Goal: Task Accomplishment & Management: Manage account settings

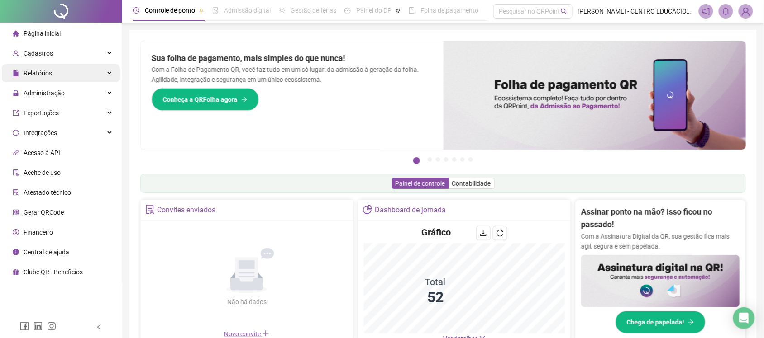
click at [65, 70] on div "Relatórios" at bounding box center [61, 73] width 118 height 18
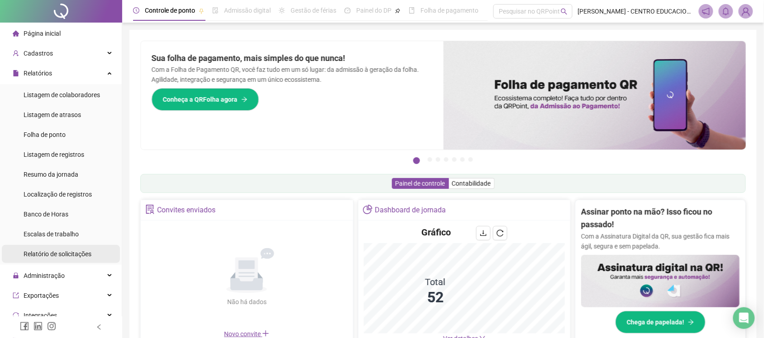
click at [57, 253] on span "Relatório de solicitações" at bounding box center [58, 254] width 68 height 7
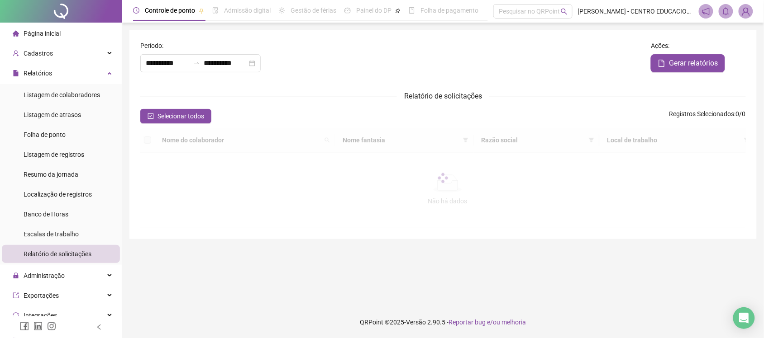
type input "**********"
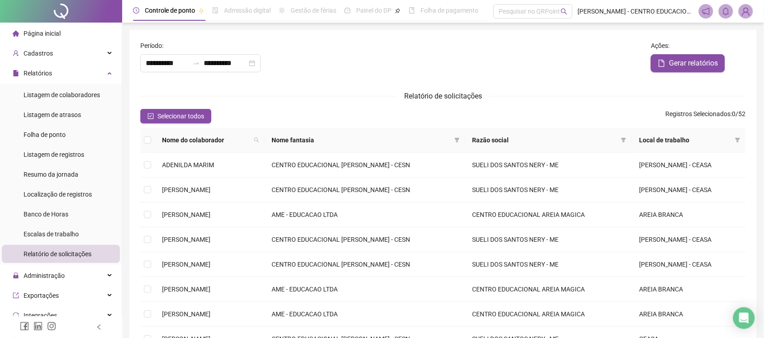
click at [451, 137] on span "Nome fantasia" at bounding box center [361, 140] width 179 height 10
click at [459, 139] on icon "filter" at bounding box center [456, 140] width 5 height 5
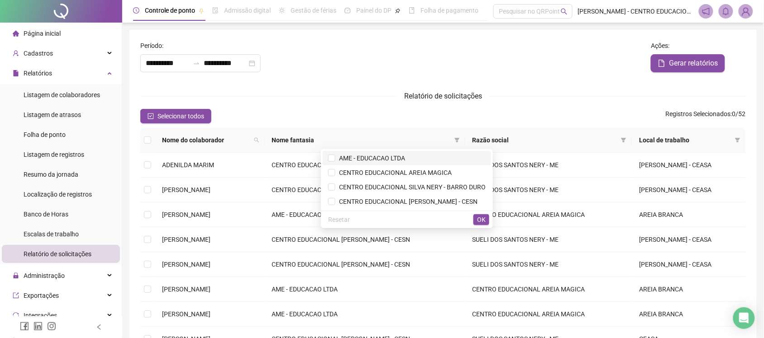
click at [358, 160] on span "AME - EDUCACAO LTDA" at bounding box center [370, 158] width 70 height 7
click at [486, 220] on button "OK" at bounding box center [481, 220] width 16 height 11
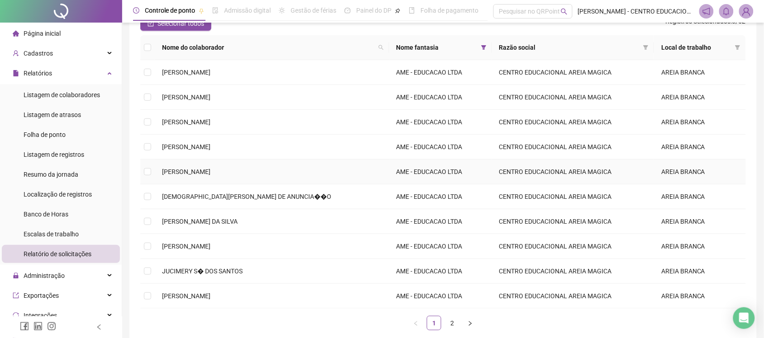
scroll to position [113, 0]
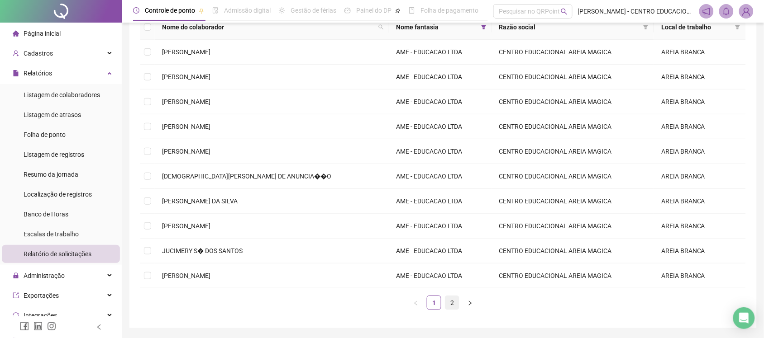
click at [449, 304] on link "2" at bounding box center [452, 303] width 14 height 14
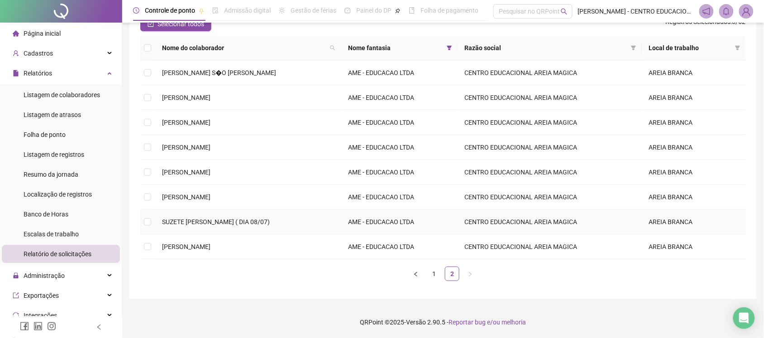
click at [175, 221] on span "SUZETE [PERSON_NAME] ( DIA 08/07)" at bounding box center [216, 222] width 108 height 7
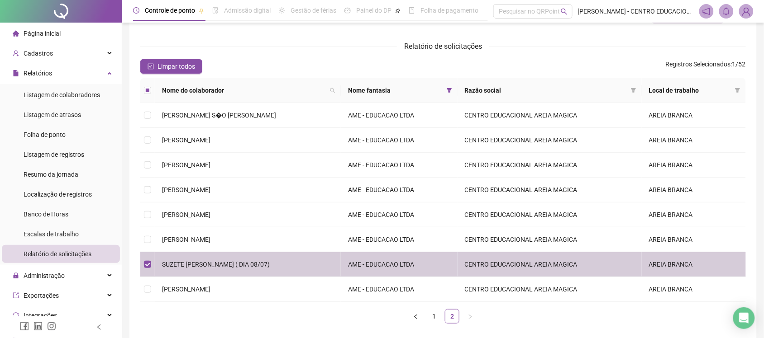
scroll to position [0, 0]
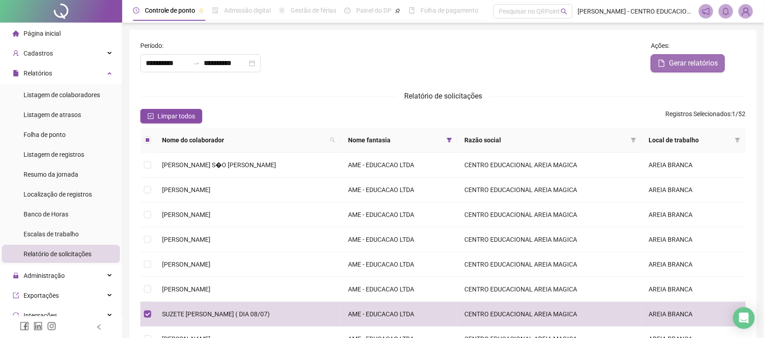
click at [691, 59] on span "Gerar relatórios" at bounding box center [693, 63] width 49 height 11
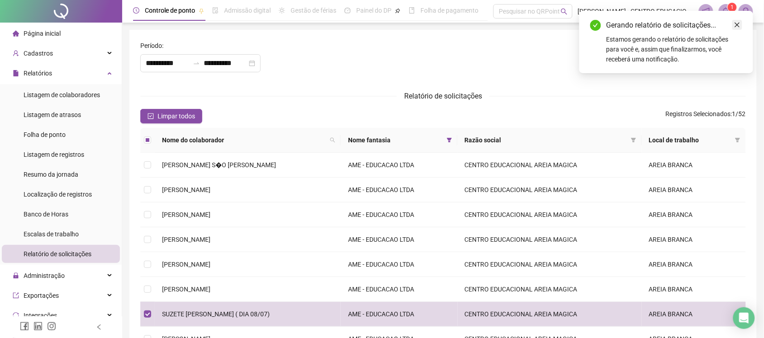
click at [737, 27] on icon "close" at bounding box center [737, 25] width 6 height 6
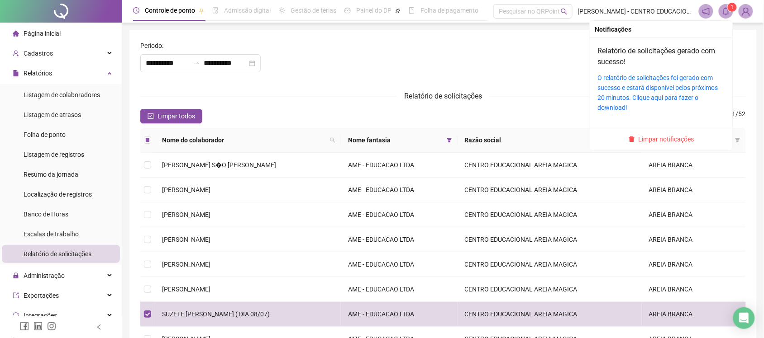
click at [725, 12] on icon "bell" at bounding box center [726, 11] width 8 height 8
click at [631, 83] on link "O relatório de solicitações foi gerado com sucesso e estará disponível pelos pr…" at bounding box center [658, 92] width 120 height 37
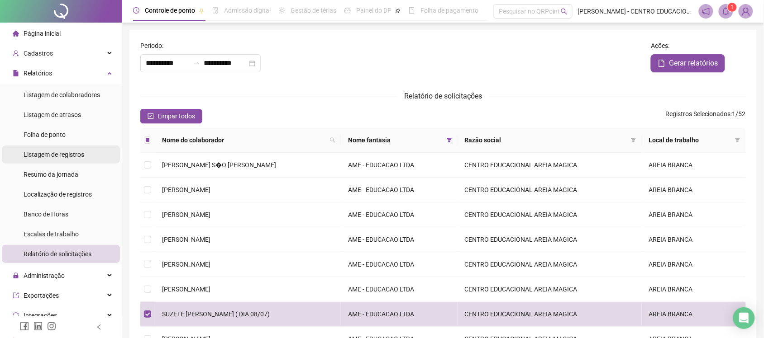
click at [49, 154] on span "Listagem de registros" at bounding box center [54, 154] width 61 height 7
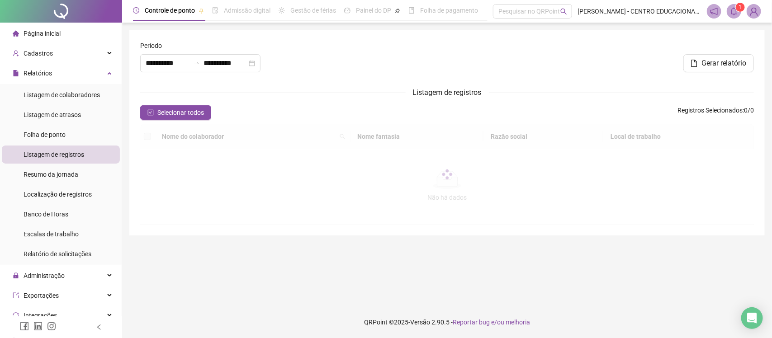
type input "**********"
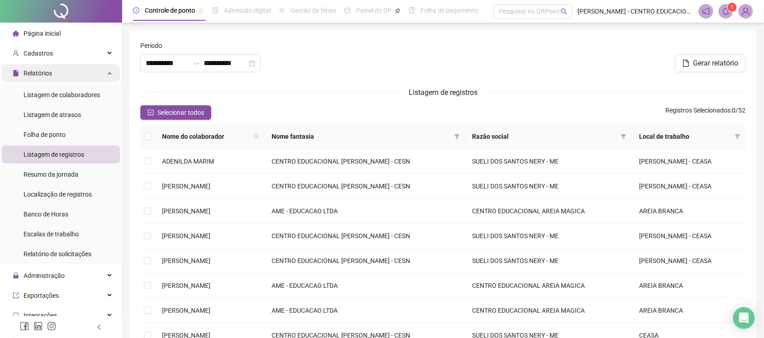
click at [55, 77] on div "Relatórios" at bounding box center [61, 73] width 118 height 18
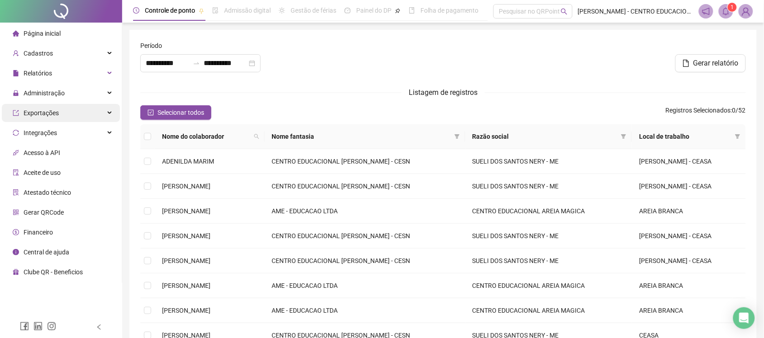
click at [62, 111] on div "Exportações" at bounding box center [61, 113] width 118 height 18
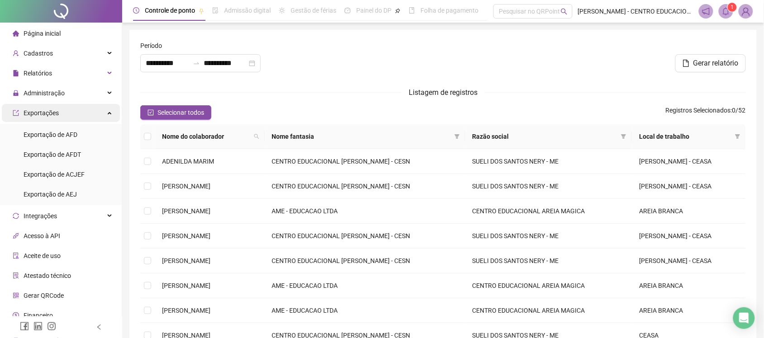
click at [62, 111] on div "Exportações" at bounding box center [61, 113] width 118 height 18
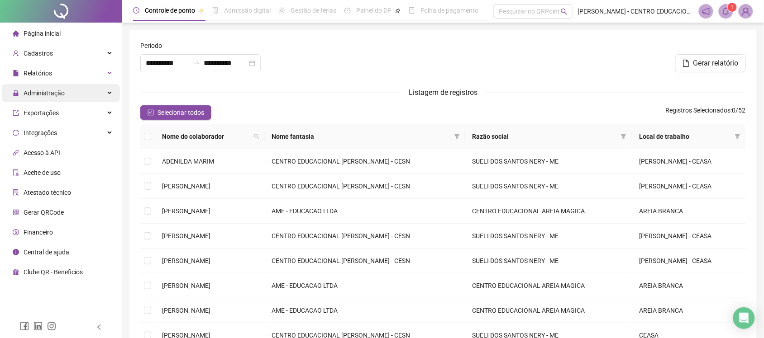
click at [76, 98] on div "Administração" at bounding box center [61, 93] width 118 height 18
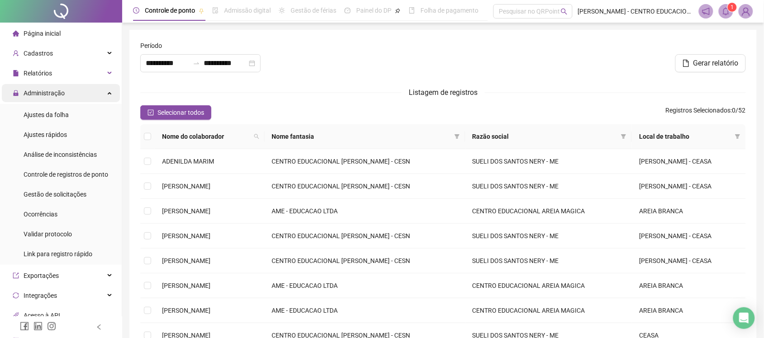
click at [76, 97] on div "Administração" at bounding box center [61, 93] width 118 height 18
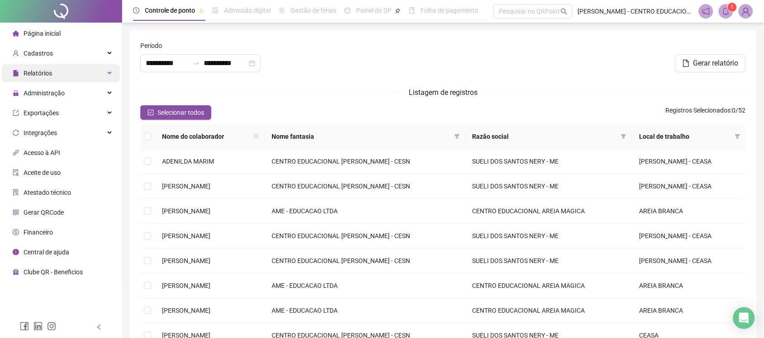
click at [71, 72] on div "Relatórios" at bounding box center [61, 73] width 118 height 18
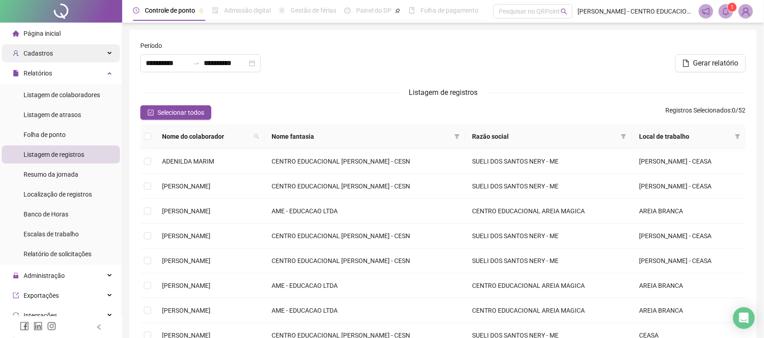
click at [62, 52] on div "Cadastros" at bounding box center [61, 53] width 118 height 18
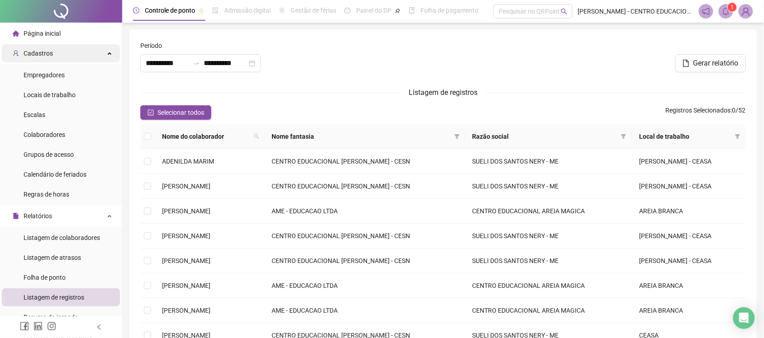
click at [46, 50] on span "Cadastros" at bounding box center [38, 53] width 29 height 7
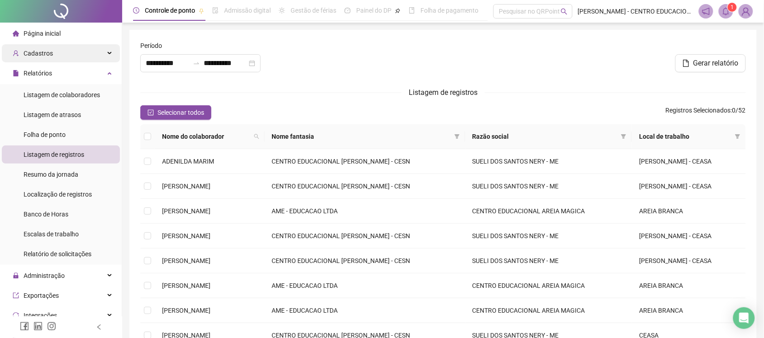
click at [37, 60] on span "Cadastros" at bounding box center [33, 53] width 40 height 18
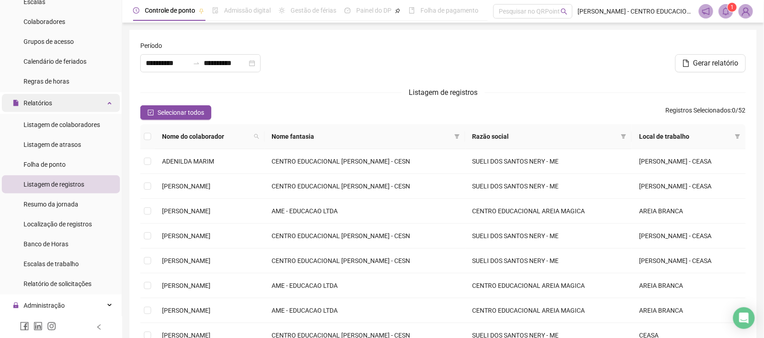
click at [64, 105] on div "Relatórios" at bounding box center [61, 103] width 118 height 18
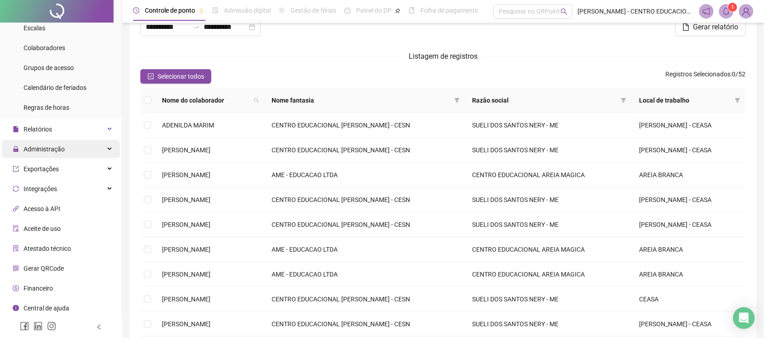
scroll to position [57, 0]
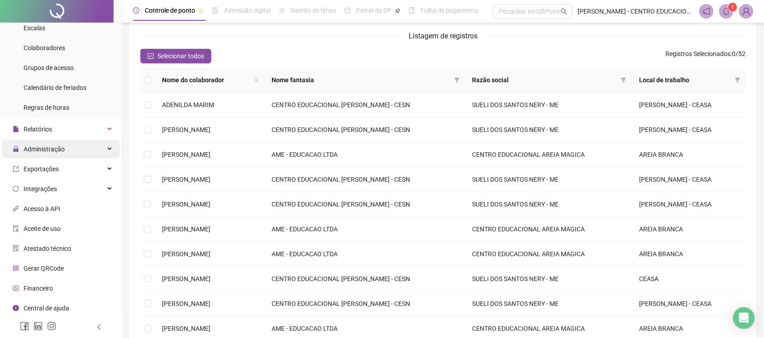
click at [65, 151] on div "Administração" at bounding box center [61, 149] width 118 height 18
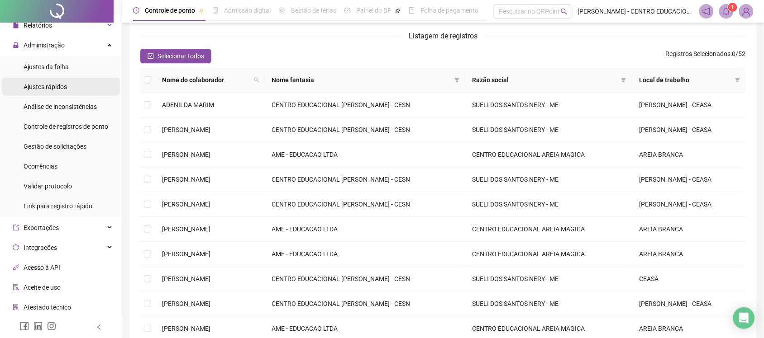
scroll to position [200, 0]
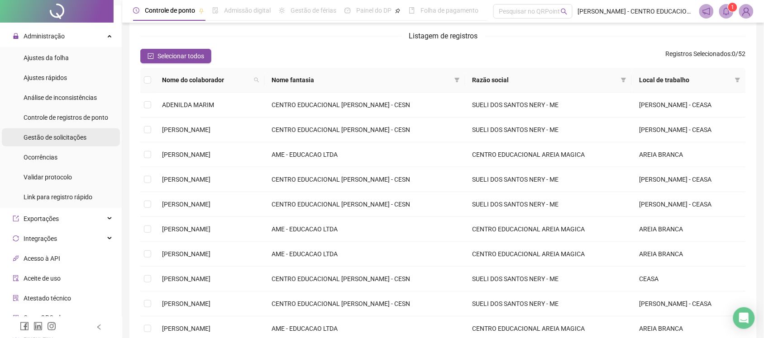
click at [45, 139] on span "Gestão de solicitações" at bounding box center [55, 137] width 63 height 7
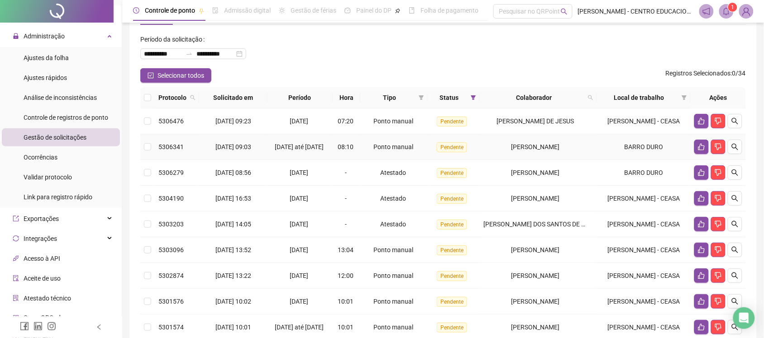
scroll to position [57, 0]
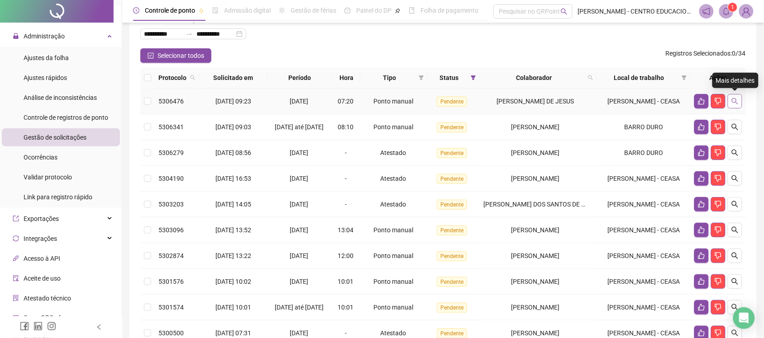
click at [738, 100] on icon "search" at bounding box center [734, 101] width 7 height 7
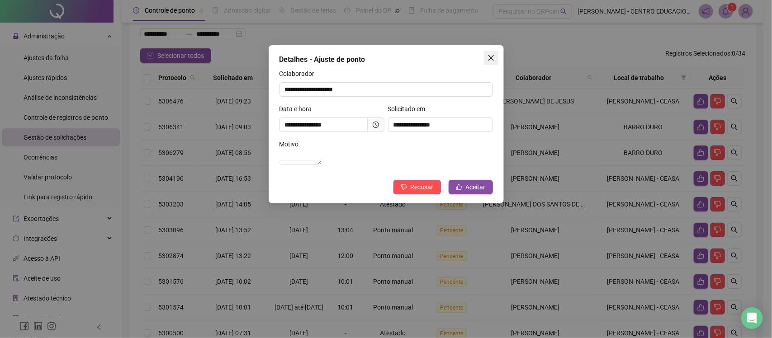
click at [492, 54] on icon "close" at bounding box center [491, 57] width 7 height 7
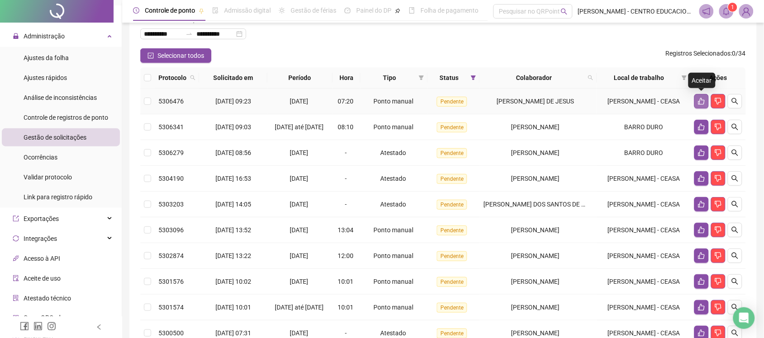
click at [701, 100] on icon "like" at bounding box center [701, 101] width 7 height 7
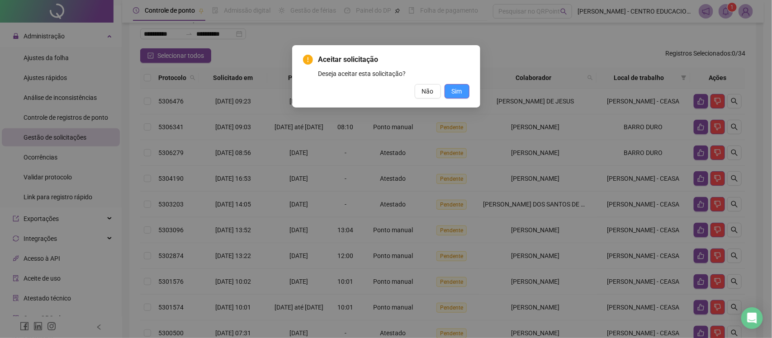
click at [453, 88] on span "Sim" at bounding box center [457, 91] width 10 height 10
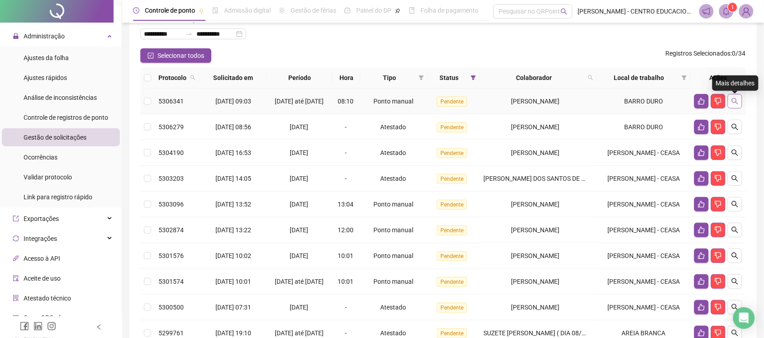
click at [736, 103] on icon "search" at bounding box center [734, 101] width 7 height 7
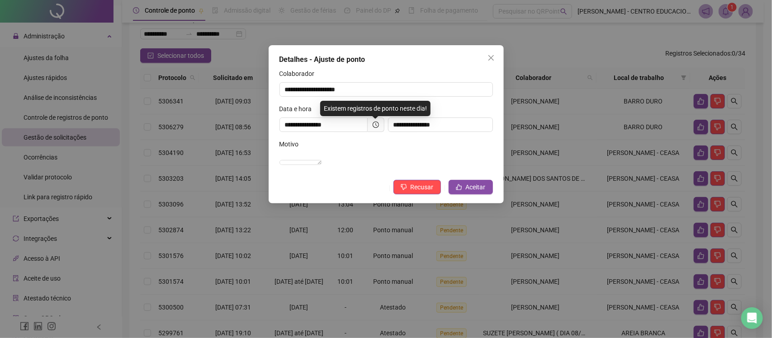
click at [444, 133] on div "**********" at bounding box center [440, 121] width 109 height 35
click at [322, 160] on textarea "**********" at bounding box center [301, 162] width 43 height 5
click at [322, 165] on textarea "**********" at bounding box center [301, 162] width 43 height 5
click at [397, 93] on input "**********" at bounding box center [387, 89] width 214 height 14
drag, startPoint x: 491, startPoint y: 58, endPoint x: 487, endPoint y: 112, distance: 54.0
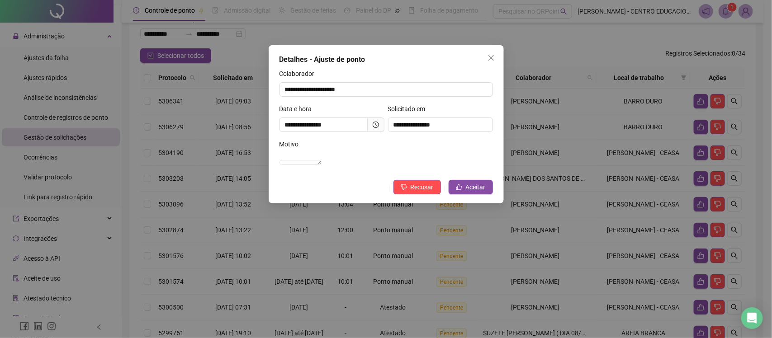
click at [487, 112] on div "**********" at bounding box center [386, 124] width 235 height 158
click at [467, 192] on span "Aceitar" at bounding box center [476, 187] width 20 height 10
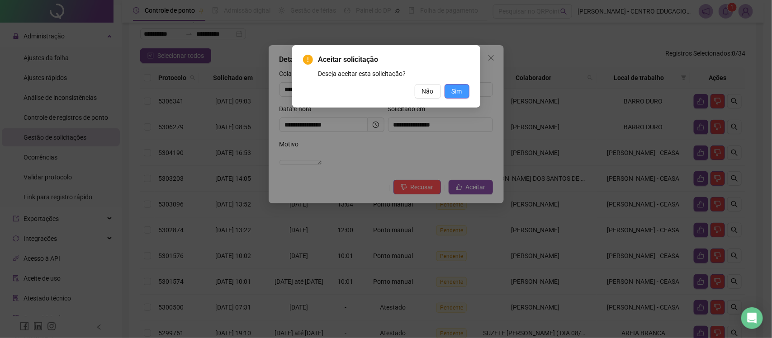
click at [451, 88] on button "Sim" at bounding box center [457, 91] width 25 height 14
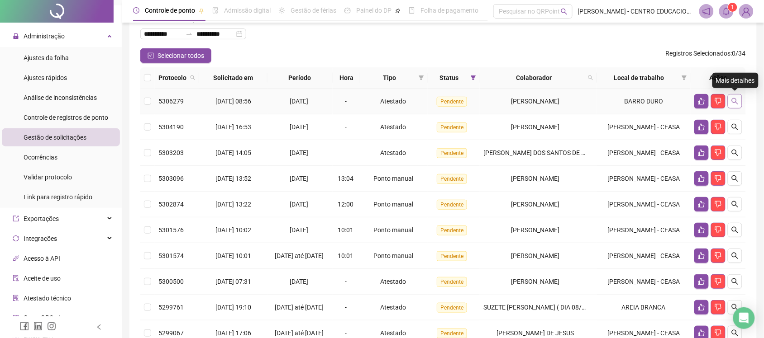
click at [740, 100] on button "button" at bounding box center [735, 101] width 14 height 14
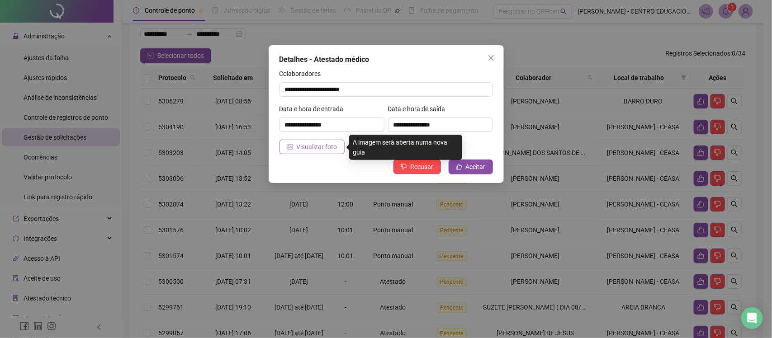
click at [291, 152] on button "Visualizar foto" at bounding box center [312, 147] width 65 height 14
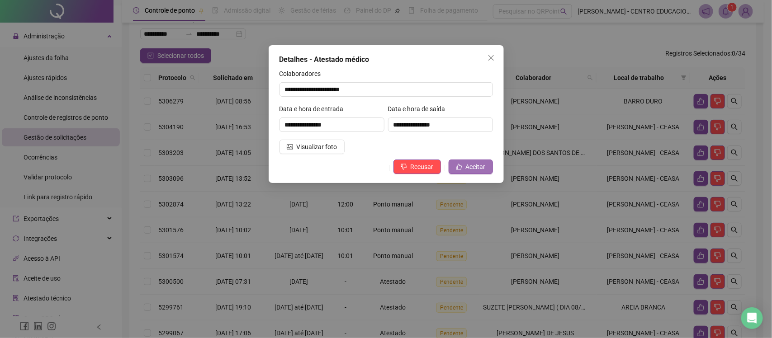
click at [471, 167] on span "Aceitar" at bounding box center [476, 167] width 20 height 10
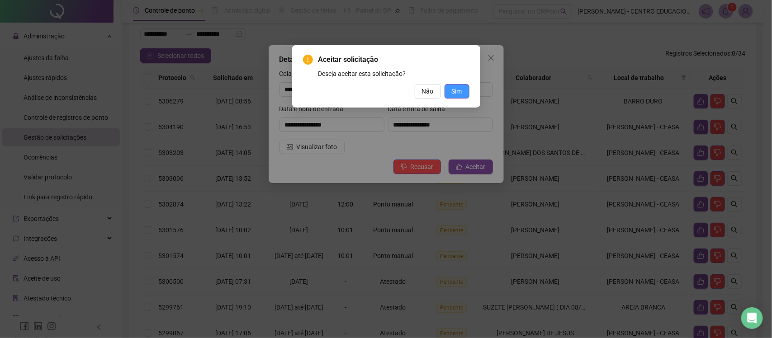
click at [454, 92] on span "Sim" at bounding box center [457, 91] width 10 height 10
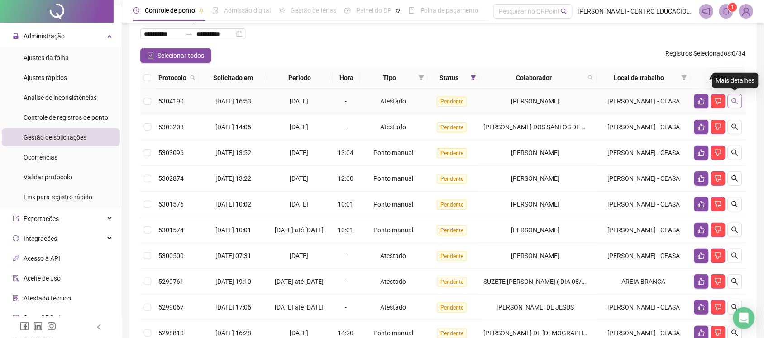
click at [733, 102] on icon "search" at bounding box center [734, 101] width 7 height 7
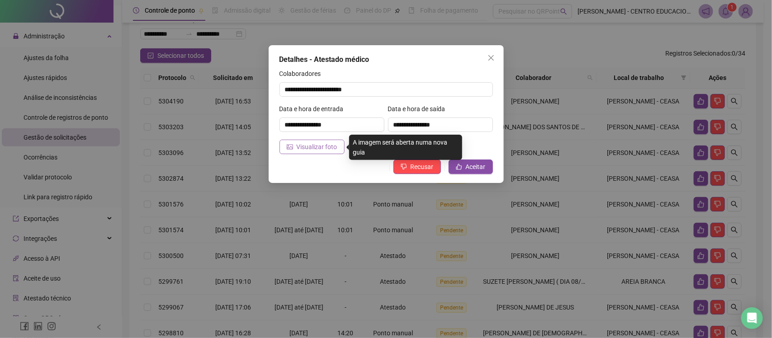
click at [320, 151] on span "Visualizar foto" at bounding box center [317, 147] width 41 height 10
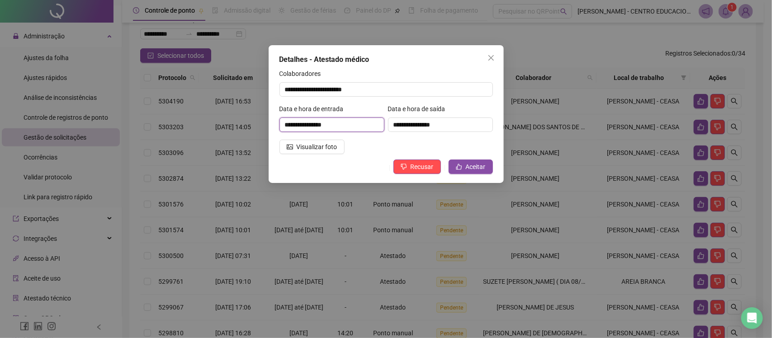
click at [335, 128] on input "**********" at bounding box center [332, 125] width 105 height 14
click at [332, 124] on input "**********" at bounding box center [332, 125] width 105 height 14
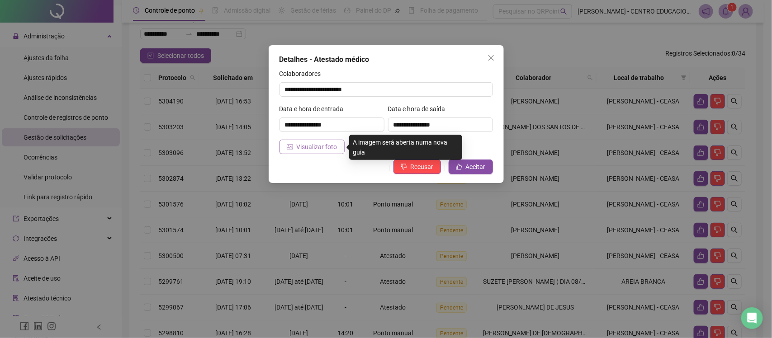
click at [309, 151] on span "Visualizar foto" at bounding box center [317, 147] width 41 height 10
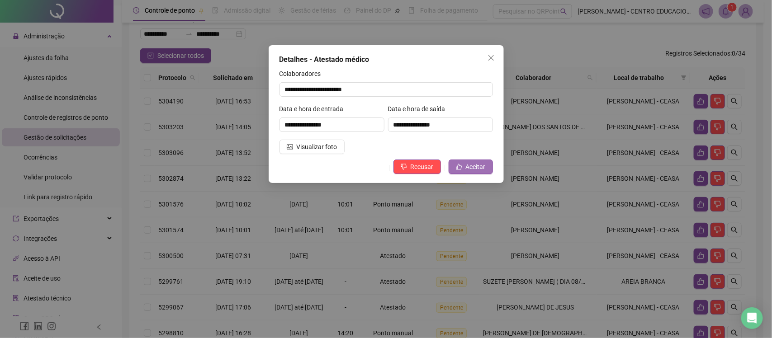
click at [474, 168] on span "Aceitar" at bounding box center [476, 167] width 20 height 10
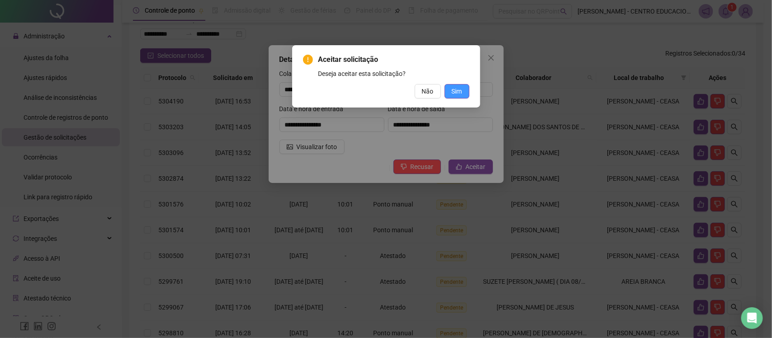
click at [453, 85] on button "Sim" at bounding box center [457, 91] width 25 height 14
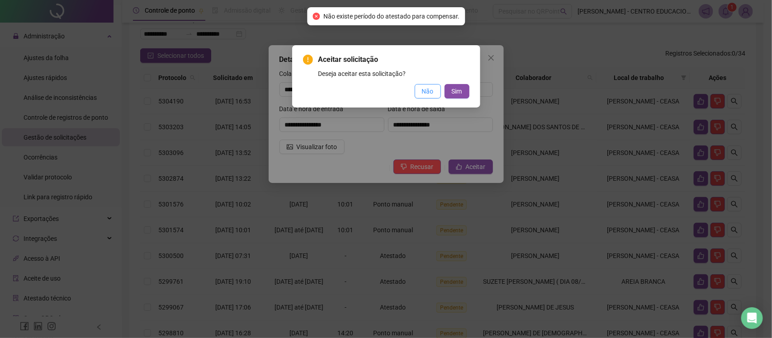
click at [420, 88] on button "Não" at bounding box center [428, 91] width 26 height 14
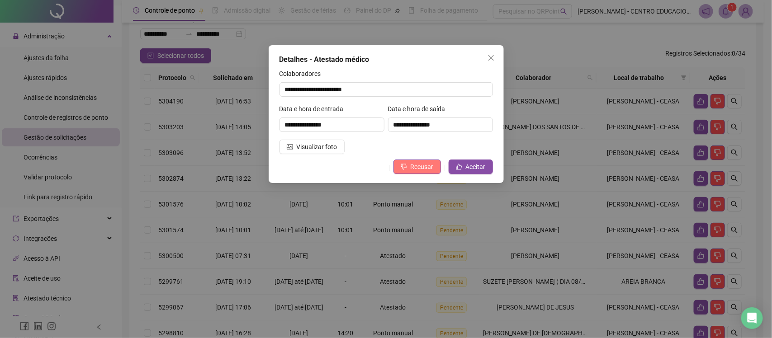
click at [416, 170] on span "Recusar" at bounding box center [422, 167] width 23 height 10
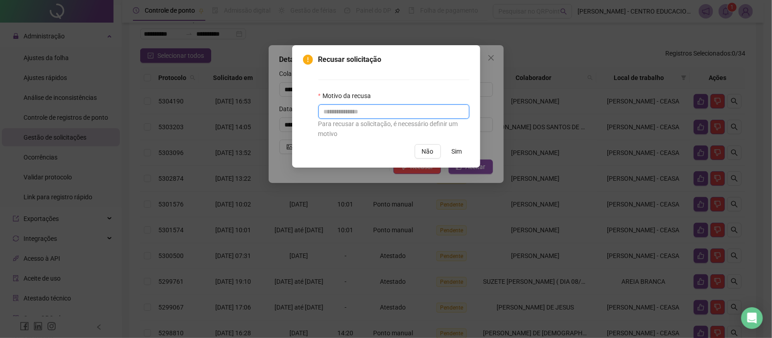
click at [373, 116] on input "text" at bounding box center [394, 112] width 151 height 14
type input "**********"
click at [461, 154] on span "Sim" at bounding box center [457, 152] width 10 height 10
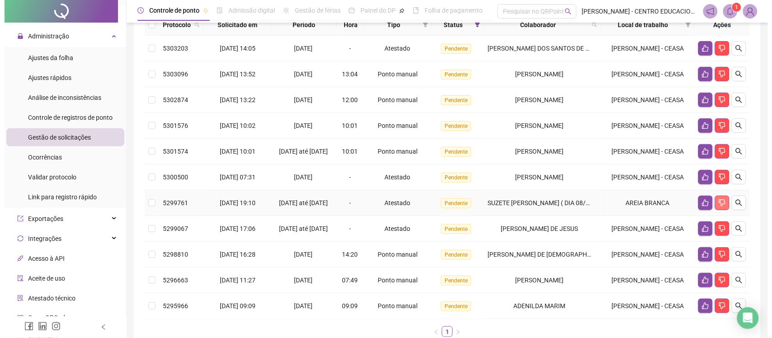
scroll to position [182, 0]
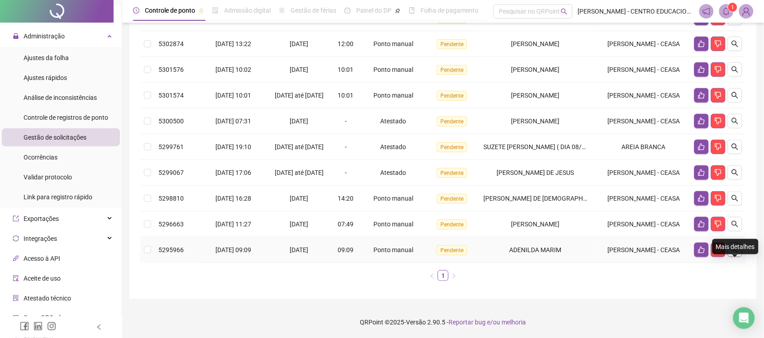
click at [734, 254] on button "button" at bounding box center [735, 250] width 14 height 14
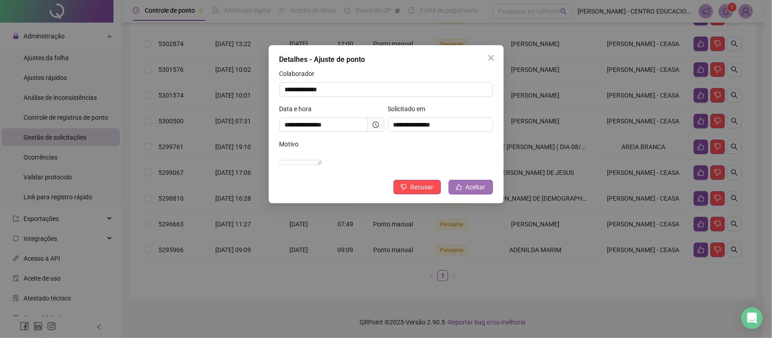
click at [477, 192] on span "Aceitar" at bounding box center [476, 187] width 20 height 10
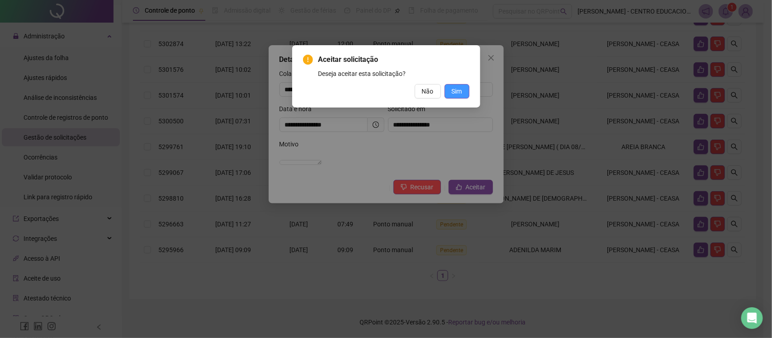
click at [455, 87] on span "Sim" at bounding box center [457, 91] width 10 height 10
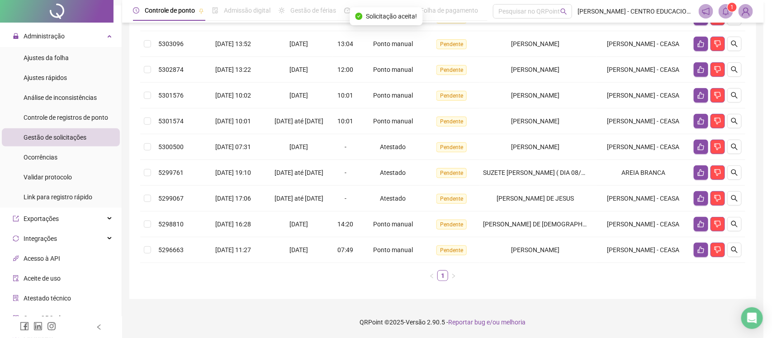
scroll to position [157, 0]
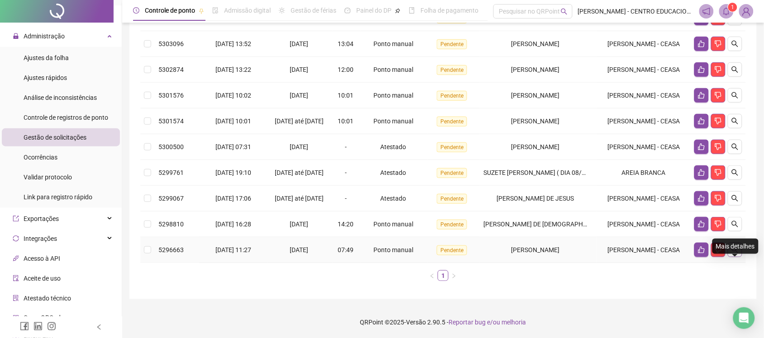
click at [738, 250] on icon "search" at bounding box center [734, 250] width 7 height 7
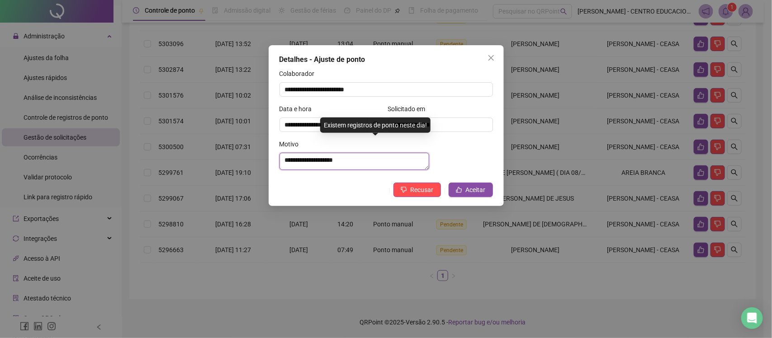
click at [429, 160] on textarea "**********" at bounding box center [355, 161] width 150 height 17
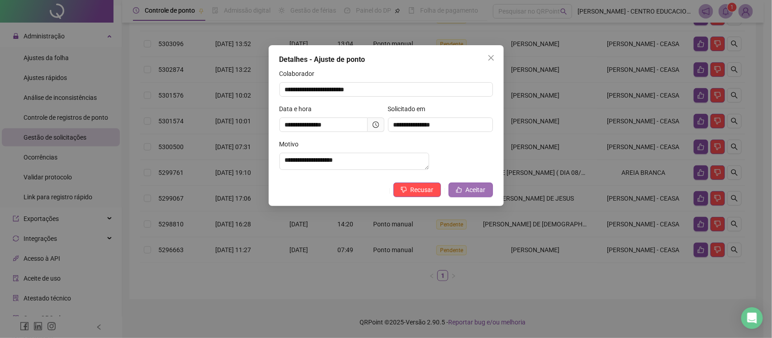
click at [478, 193] on span "Aceitar" at bounding box center [476, 190] width 20 height 10
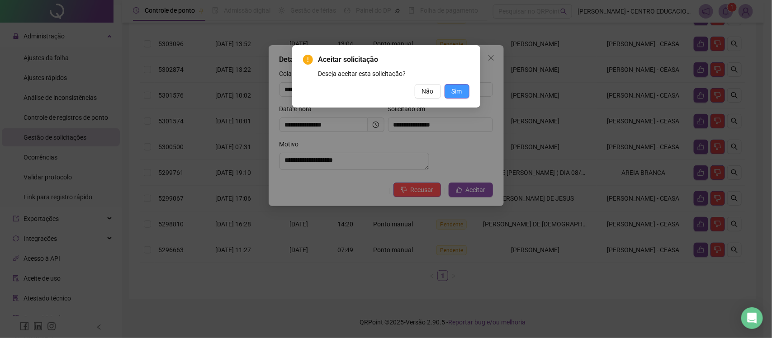
click at [458, 95] on span "Sim" at bounding box center [457, 91] width 10 height 10
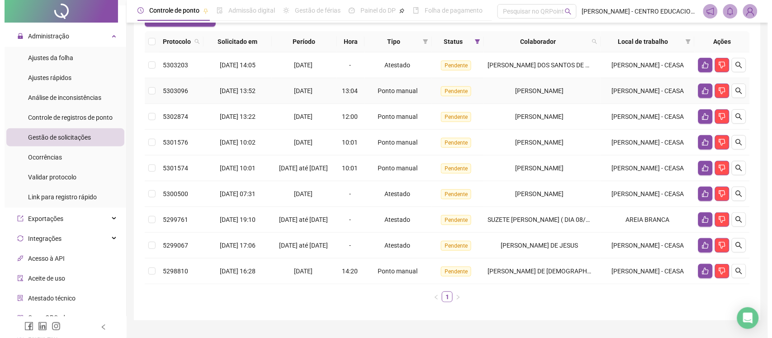
scroll to position [113, 0]
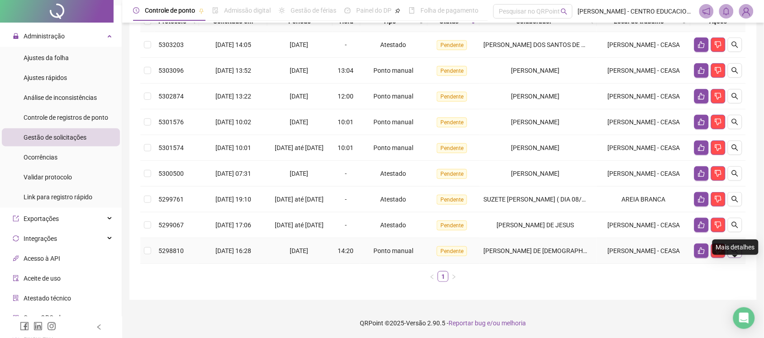
click at [732, 255] on icon "search" at bounding box center [734, 251] width 7 height 7
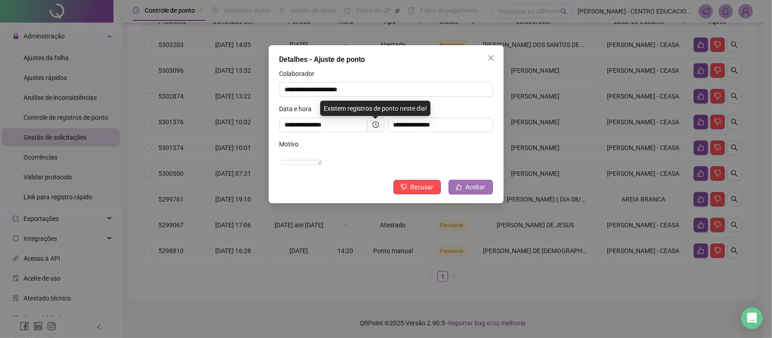
click at [458, 194] on button "Aceitar" at bounding box center [471, 187] width 44 height 14
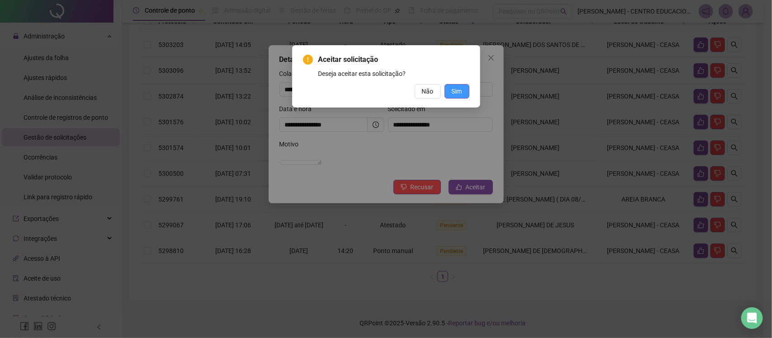
click at [464, 87] on button "Sim" at bounding box center [457, 91] width 25 height 14
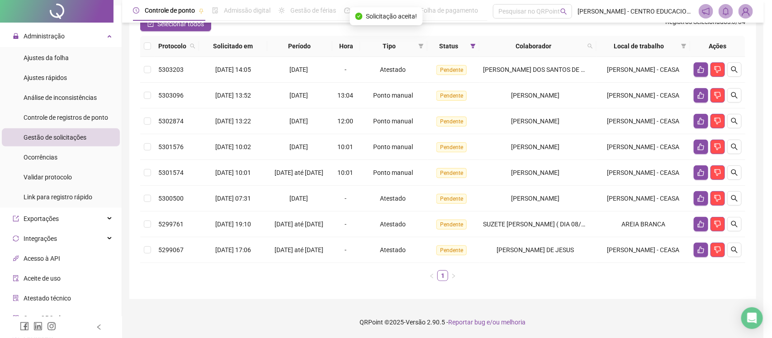
scroll to position [105, 0]
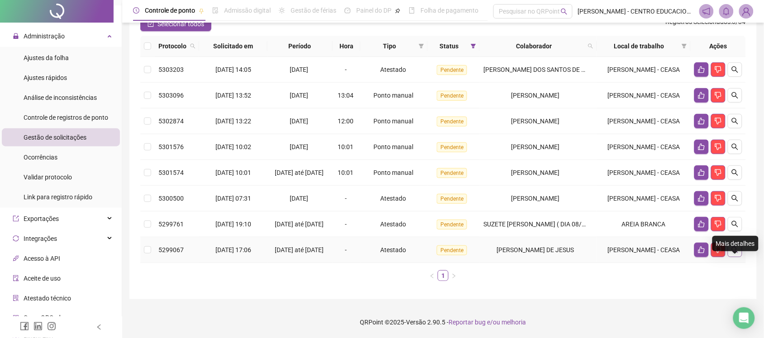
click at [729, 245] on button "button" at bounding box center [735, 250] width 14 height 14
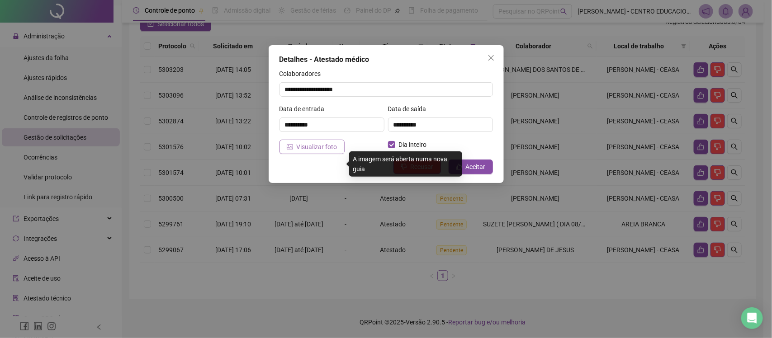
click at [300, 151] on span "Visualizar foto" at bounding box center [317, 147] width 41 height 10
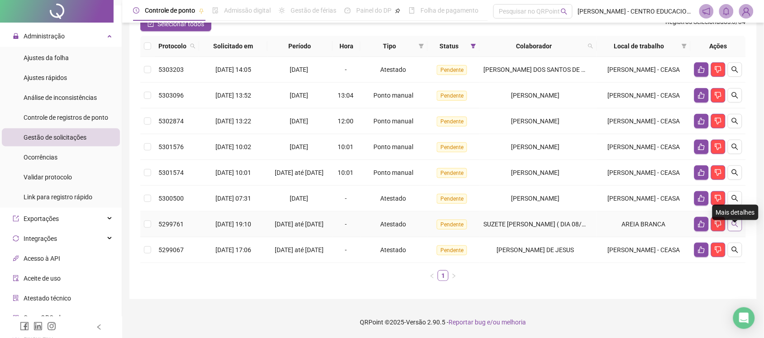
click at [738, 221] on icon "search" at bounding box center [734, 224] width 7 height 7
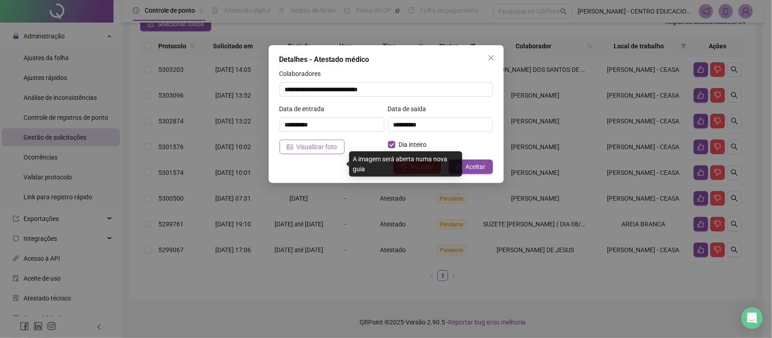
click at [327, 150] on span "Visualizar foto" at bounding box center [317, 147] width 41 height 10
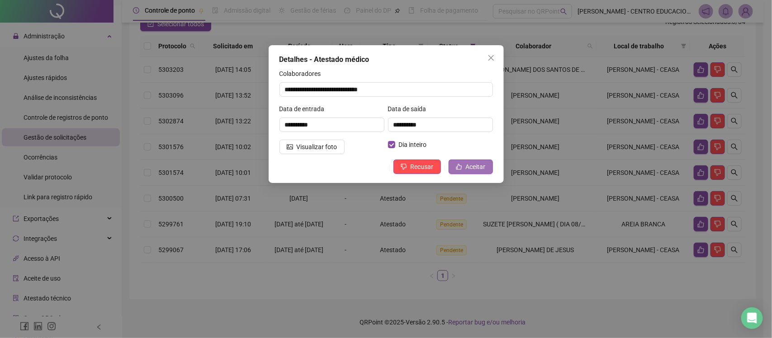
click at [488, 166] on button "Aceitar" at bounding box center [471, 167] width 44 height 14
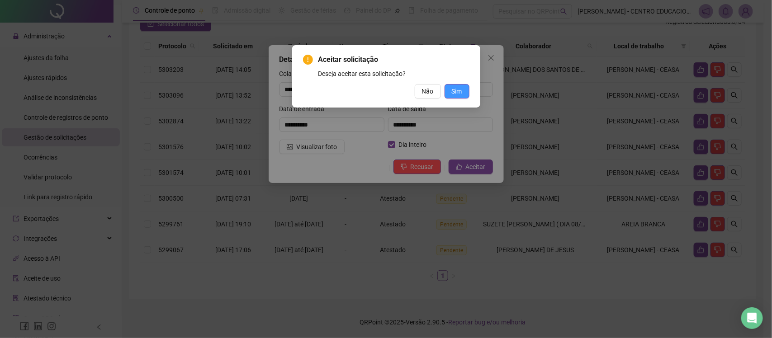
click at [456, 94] on span "Sim" at bounding box center [457, 91] width 10 height 10
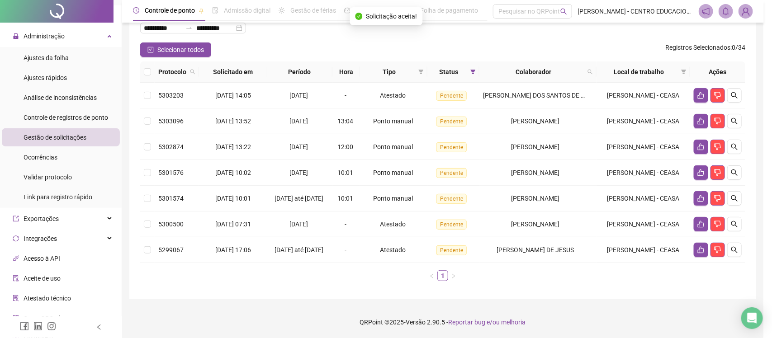
scroll to position [73, 0]
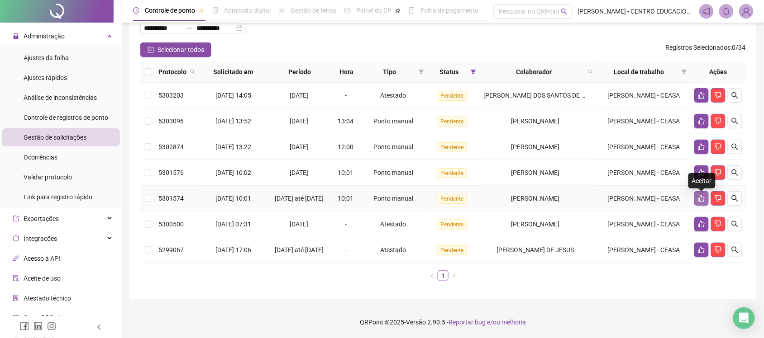
click at [701, 195] on icon "like" at bounding box center [701, 198] width 7 height 7
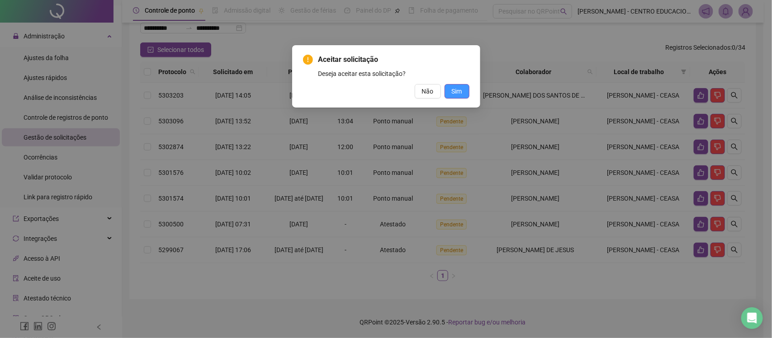
click at [457, 87] on span "Sim" at bounding box center [457, 91] width 10 height 10
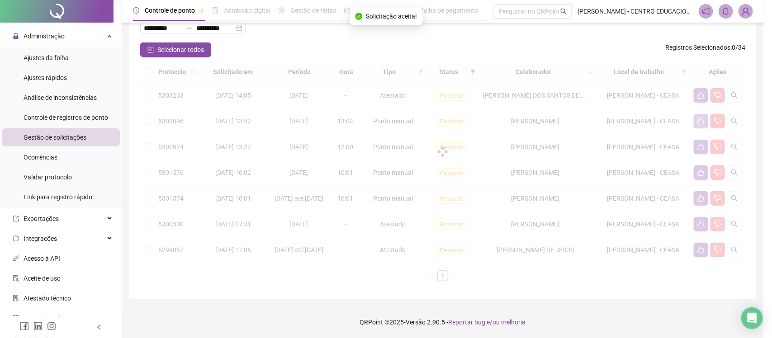
scroll to position [42, 0]
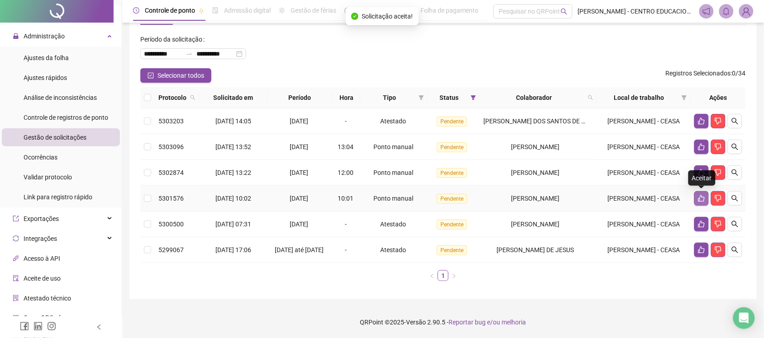
click at [701, 195] on icon "like" at bounding box center [701, 198] width 7 height 7
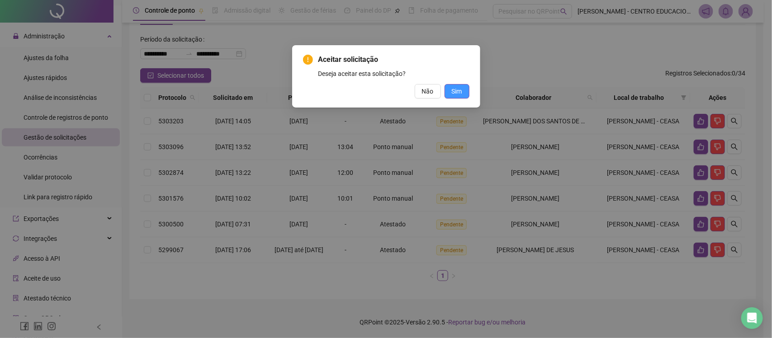
click at [461, 89] on span "Sim" at bounding box center [457, 91] width 10 height 10
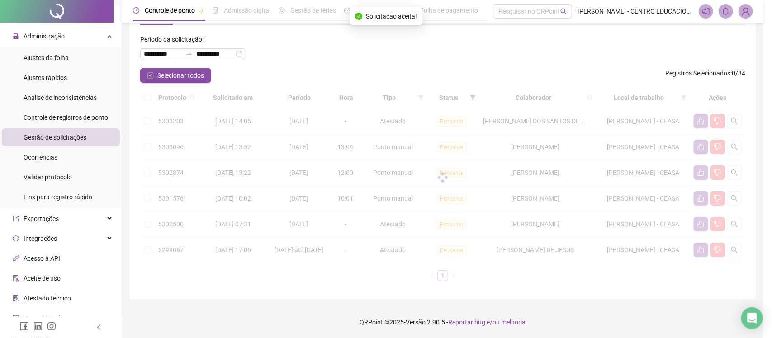
scroll to position [16, 0]
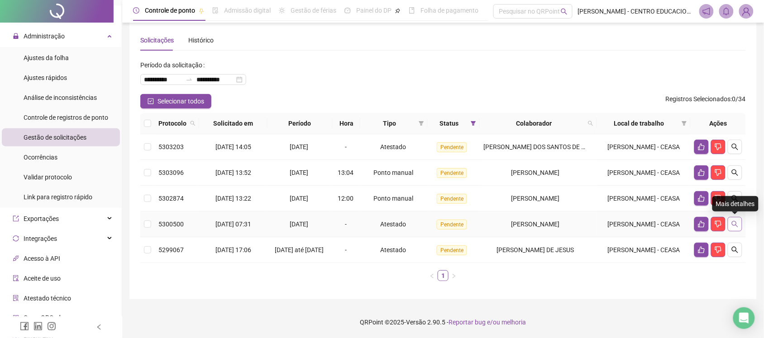
click at [738, 221] on icon "search" at bounding box center [734, 224] width 7 height 7
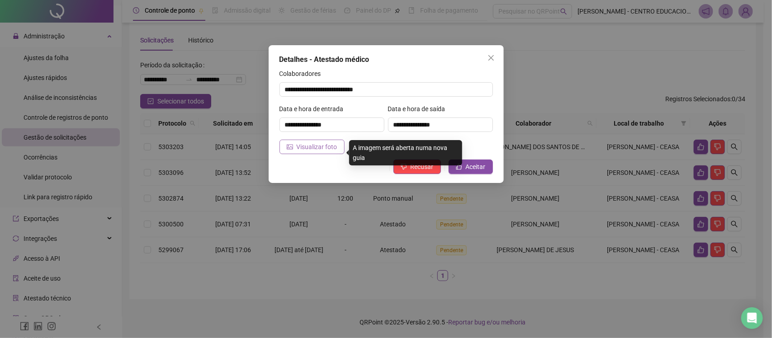
click at [300, 150] on span "Visualizar foto" at bounding box center [317, 147] width 41 height 10
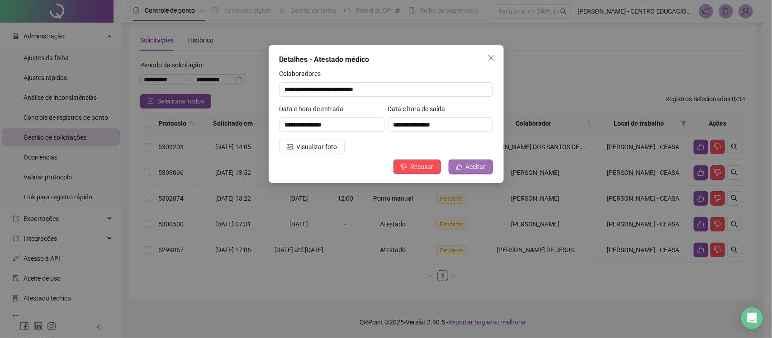
click at [465, 173] on button "Aceitar" at bounding box center [471, 167] width 44 height 14
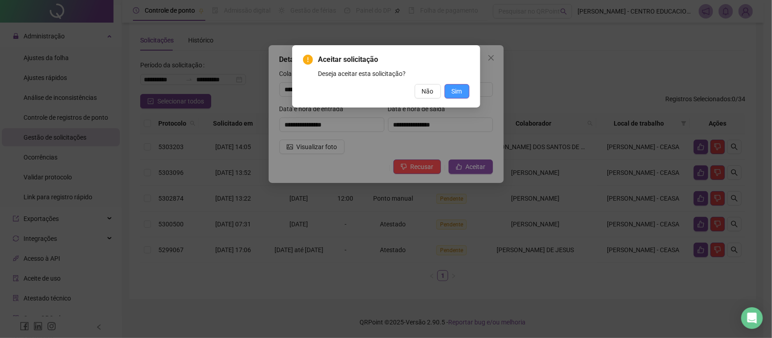
click at [456, 91] on span "Sim" at bounding box center [457, 91] width 10 height 10
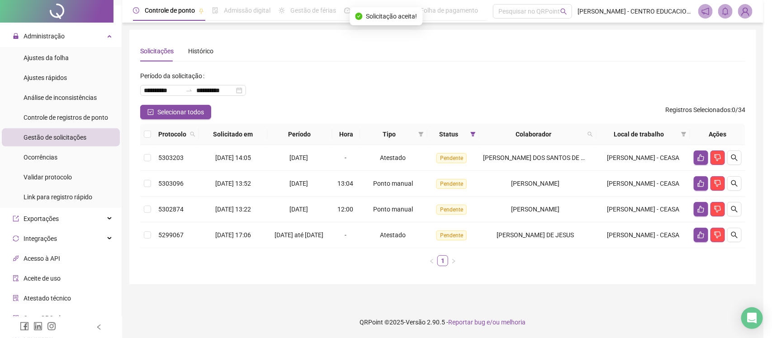
scroll to position [0, 0]
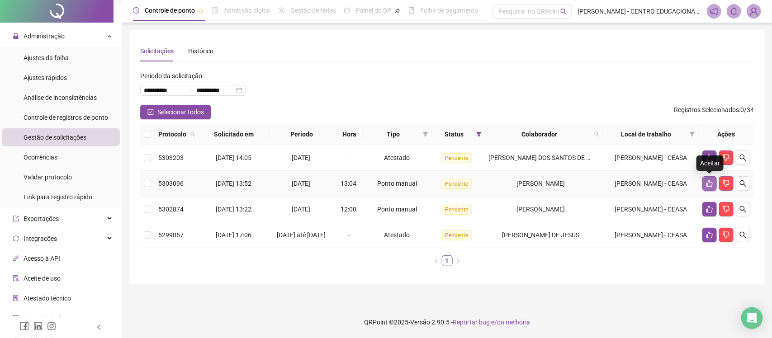
click at [709, 187] on icon "like" at bounding box center [709, 183] width 7 height 7
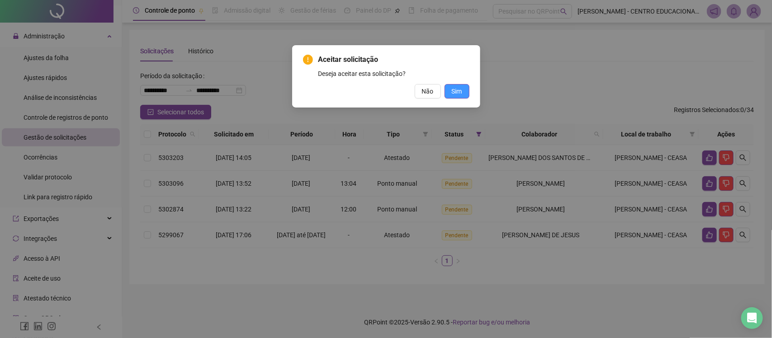
click at [461, 86] on span "Sim" at bounding box center [457, 91] width 10 height 10
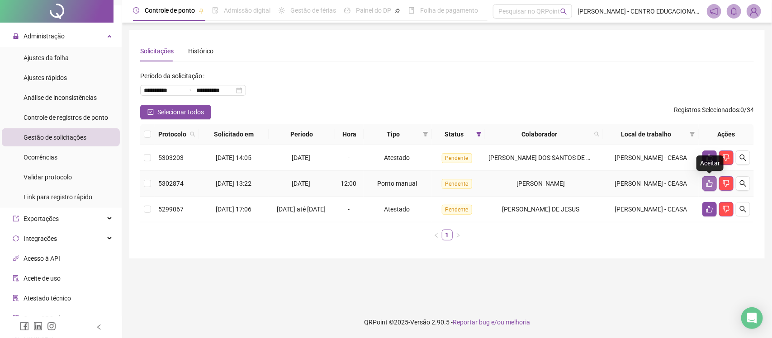
click at [712, 181] on icon "like" at bounding box center [709, 183] width 7 height 7
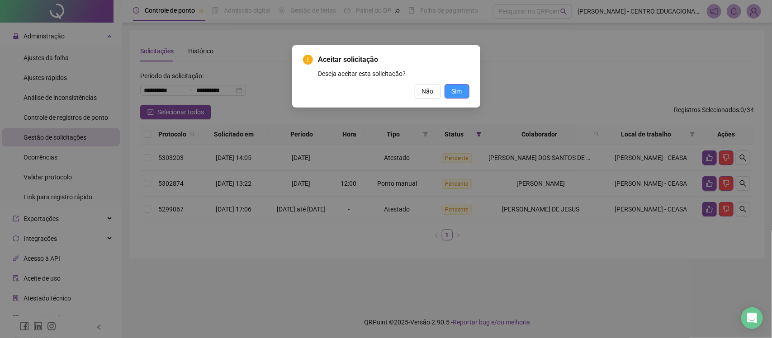
click at [452, 92] on span "Sim" at bounding box center [457, 91] width 10 height 10
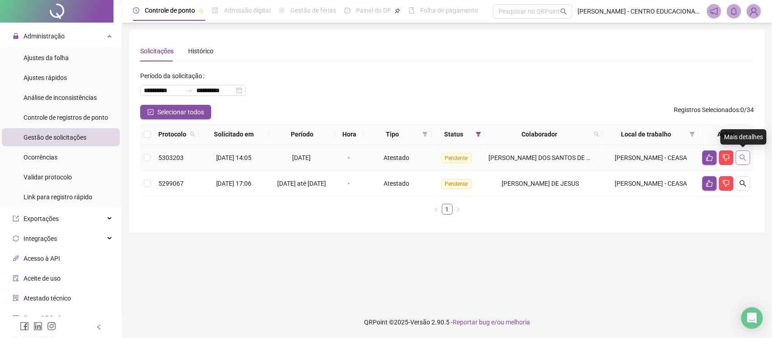
click at [744, 157] on icon "search" at bounding box center [743, 157] width 7 height 7
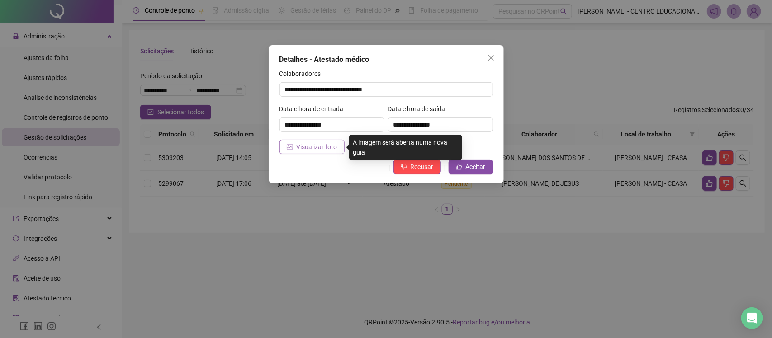
click at [300, 148] on span "Visualizar foto" at bounding box center [317, 147] width 41 height 10
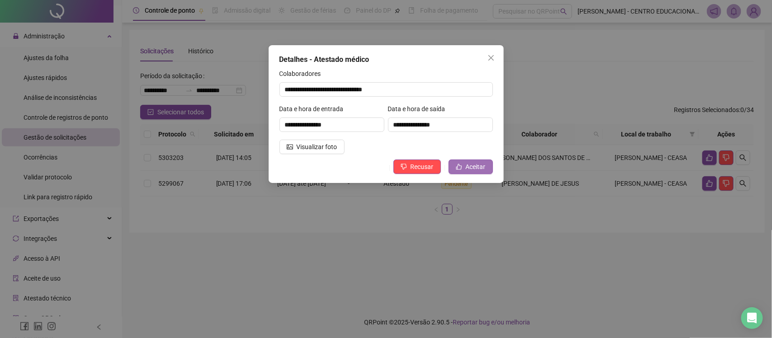
click at [479, 169] on span "Aceitar" at bounding box center [476, 167] width 20 height 10
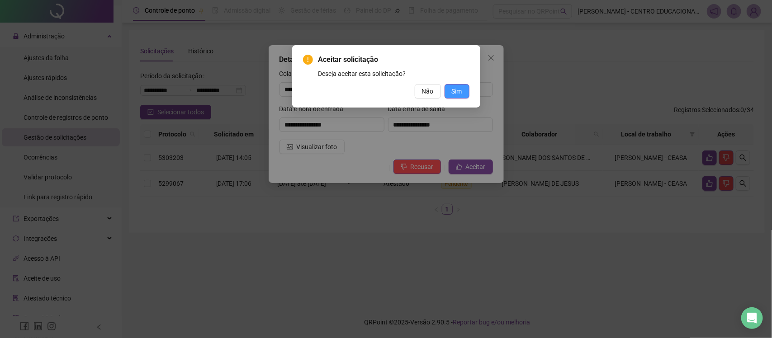
click at [456, 95] on span "Sim" at bounding box center [457, 91] width 10 height 10
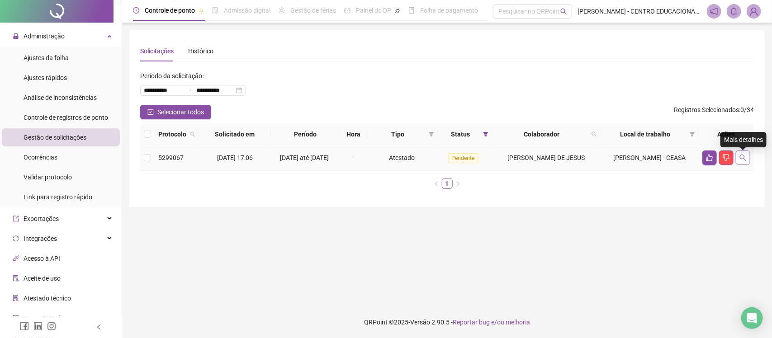
click at [747, 161] on icon "search" at bounding box center [743, 157] width 7 height 7
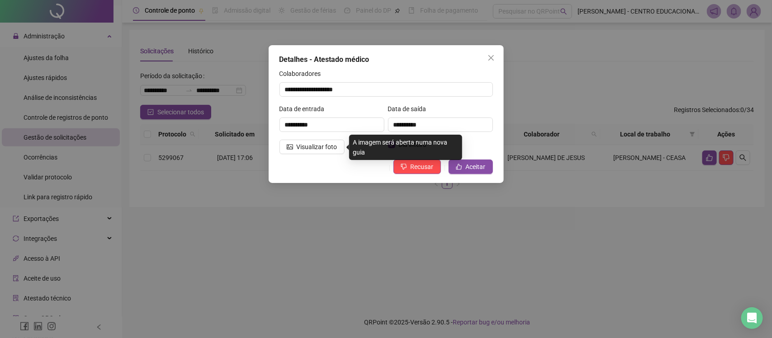
click at [295, 161] on div "Recusar Aceitar" at bounding box center [387, 167] width 214 height 14
click at [291, 148] on icon "picture" at bounding box center [290, 147] width 6 height 6
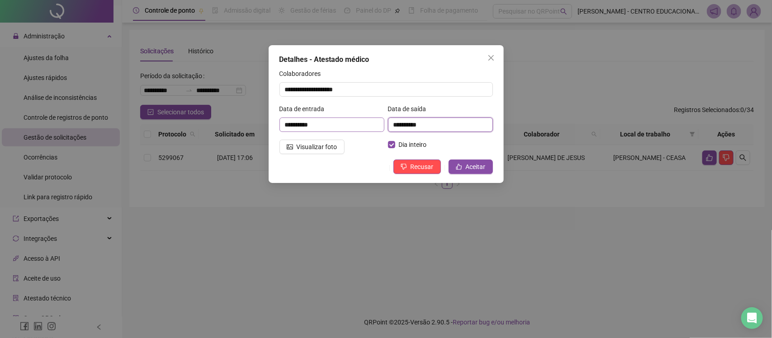
drag, startPoint x: 438, startPoint y: 126, endPoint x: 330, endPoint y: 130, distance: 107.3
click at [330, 130] on div "**********" at bounding box center [386, 121] width 217 height 35
drag, startPoint x: 330, startPoint y: 130, endPoint x: 238, endPoint y: 129, distance: 92.3
click at [238, 129] on div "**********" at bounding box center [386, 169] width 772 height 338
click at [399, 105] on label "Data de saída" at bounding box center [410, 109] width 44 height 10
